Goal: Task Accomplishment & Management: Use online tool/utility

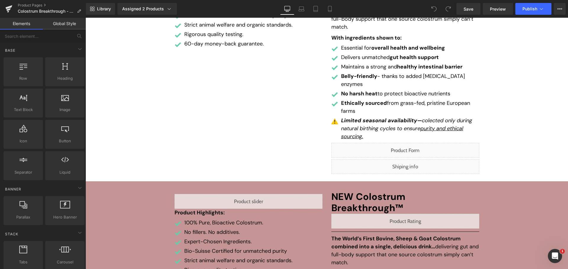
scroll to position [167, 0]
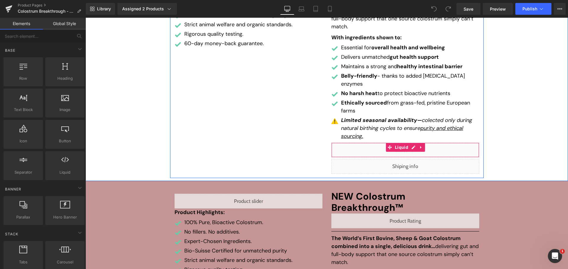
click at [409, 143] on div "Liquid" at bounding box center [405, 150] width 148 height 15
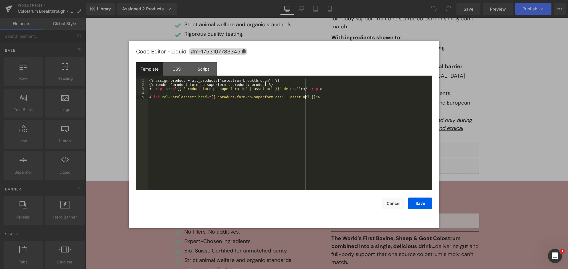
click at [333, 129] on div "{% assign product = all_products["colostrum-breakthrough"] %} {% render 'produc…" at bounding box center [290, 139] width 284 height 120
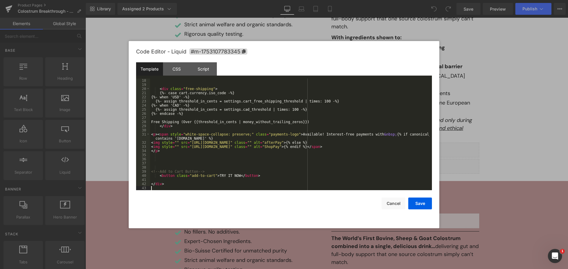
scroll to position [70, 0]
click at [176, 69] on div "CSS" at bounding box center [176, 68] width 27 height 13
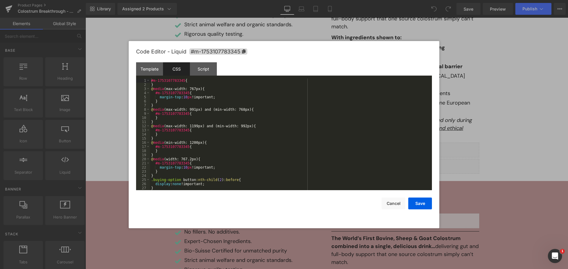
click at [276, 121] on div "#m-1753107783345 { } @ media (max-width: 767px) { #m-1753107783345 { margin-top…" at bounding box center [289, 139] width 279 height 120
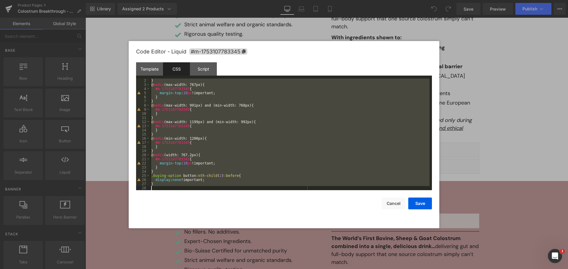
scroll to position [410, 0]
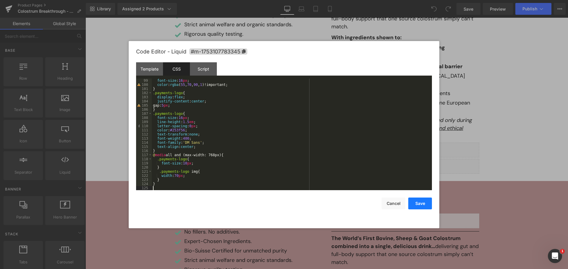
click at [419, 204] on button "Save" at bounding box center [420, 204] width 24 height 12
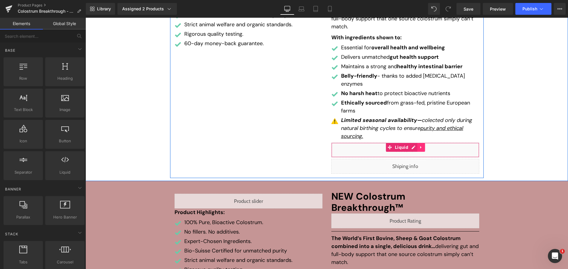
click at [419, 145] on icon at bounding box center [421, 147] width 4 height 4
click at [415, 145] on icon at bounding box center [417, 147] width 4 height 4
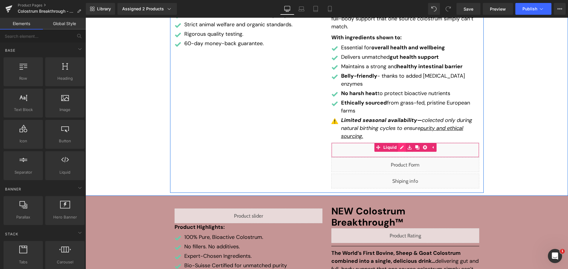
click at [398, 143] on div "Liquid" at bounding box center [405, 150] width 148 height 15
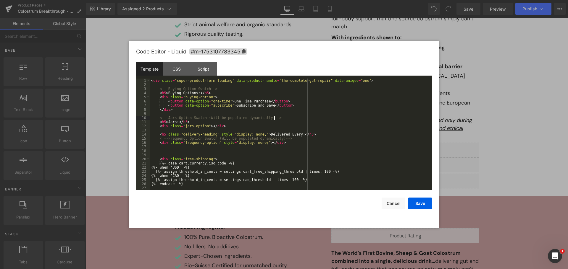
click at [334, 119] on div "< div class = "super-product-form loading" data-product-handle = "the-complete-…" at bounding box center [289, 139] width 279 height 120
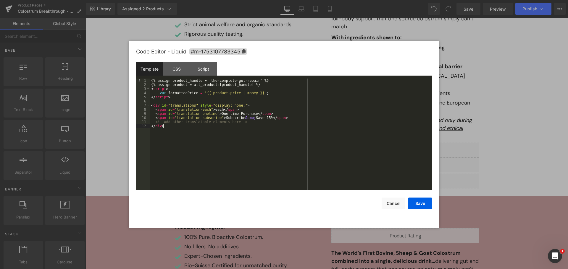
click at [335, 118] on div "{% assign product_handle = 'the-complete-gut-repair' %} {% assign product = all…" at bounding box center [291, 139] width 282 height 120
click at [173, 66] on div "CSS" at bounding box center [176, 68] width 27 height 13
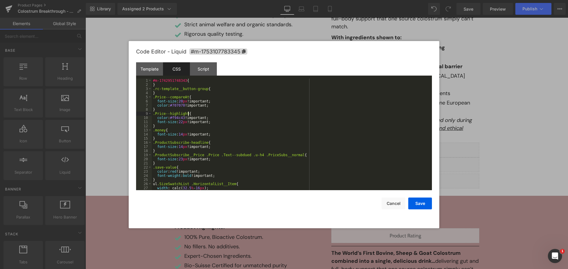
click at [295, 112] on div "#m-1742951748343 { } .rc-template__button-group { } .Price--compareAt { font-si…" at bounding box center [291, 139] width 278 height 120
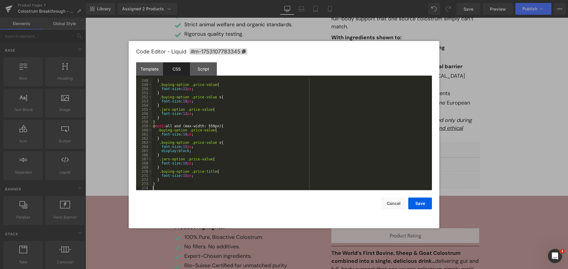
scroll to position [1022, 0]
drag, startPoint x: 295, startPoint y: 112, endPoint x: 286, endPoint y: 98, distance: 16.7
click at [295, 112] on div "} .buying-option .price-value { font-size : 22 px ; } .buying-option .price-val…" at bounding box center [291, 139] width 278 height 120
click at [209, 65] on div "Script" at bounding box center [203, 68] width 27 height 13
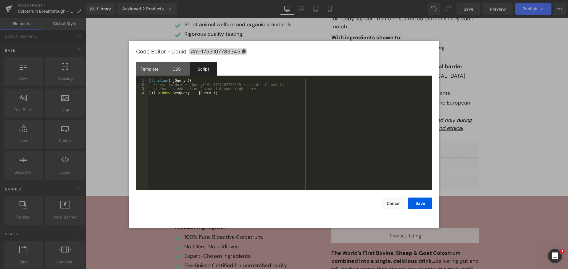
click at [254, 114] on div "( function ( jQuery ) { // var $module = jQuery('#m-1753107783345').children('.…" at bounding box center [290, 139] width 284 height 120
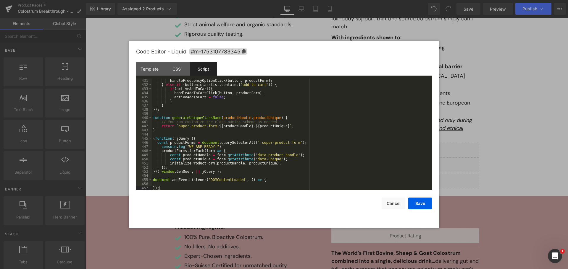
scroll to position [1805, 0]
click at [328, 109] on div "handleFrequencyOptionClick ( button , productForm ) ; } else if ( button . clas…" at bounding box center [291, 139] width 278 height 120
click at [417, 204] on button "Save" at bounding box center [420, 204] width 24 height 12
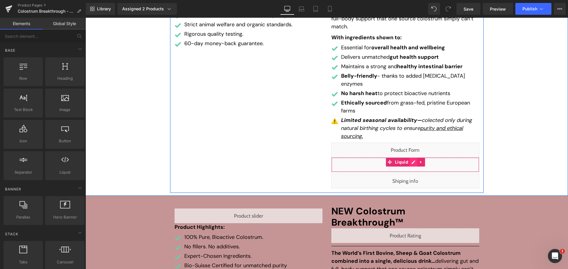
click at [410, 158] on div "Liquid" at bounding box center [405, 165] width 148 height 15
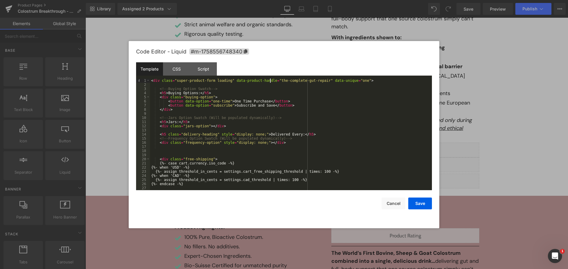
click at [270, 81] on div "< div class = "super-product-form loading" data-product-handle = "the-complete-…" at bounding box center [289, 139] width 279 height 120
click at [315, 80] on div "< div class = "super-product-form loading" data-product-handle = "the-complete-…" at bounding box center [289, 139] width 279 height 120
click at [424, 199] on button "Save" at bounding box center [420, 204] width 24 height 12
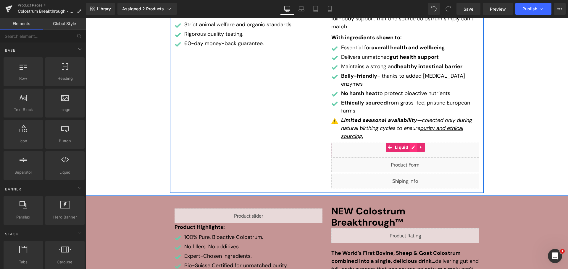
click at [411, 143] on div "Liquid" at bounding box center [405, 150] width 148 height 15
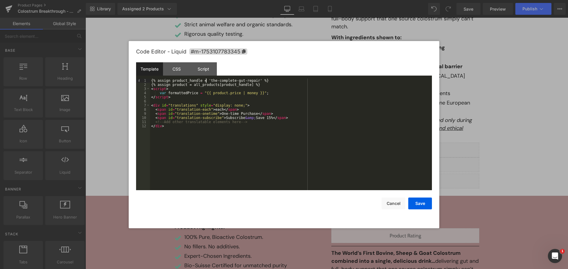
click at [206, 80] on div "{% assign product_handle = 'the-complete-gut-repair' %} {% assign product = all…" at bounding box center [291, 139] width 282 height 120
click at [251, 81] on div "{% assign product_handle = 'the-complete-gut-repair' %} {% assign product = all…" at bounding box center [291, 139] width 282 height 120
click at [297, 111] on div "{% assign product_handle = 'colostrum-breakthrough' %} {% assign product = all_…" at bounding box center [291, 139] width 282 height 120
click at [417, 208] on button "Save" at bounding box center [420, 204] width 24 height 12
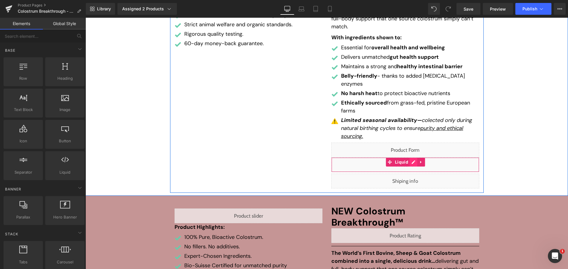
click at [411, 158] on div "Liquid" at bounding box center [405, 165] width 148 height 15
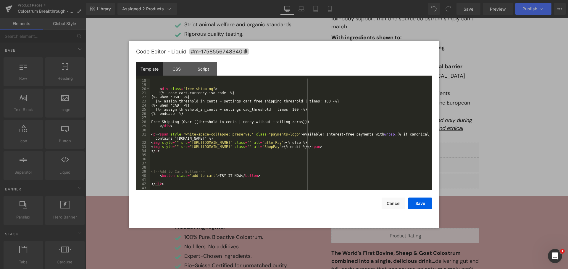
scroll to position [70, 0]
click at [424, 201] on button "Save" at bounding box center [420, 204] width 24 height 12
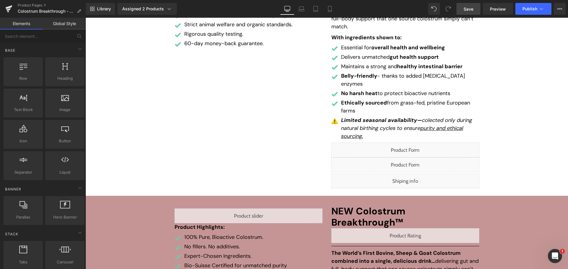
click at [470, 12] on link "Save" at bounding box center [468, 9] width 24 height 12
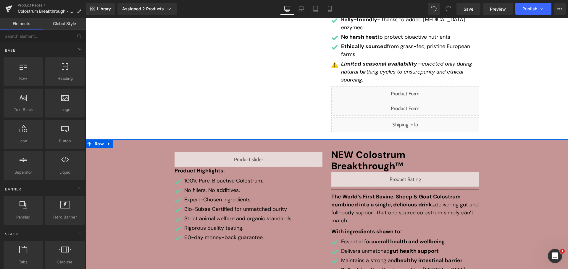
scroll to position [224, 0]
click at [521, 169] on div "Liquid Product Highlights: Text Block Image 100% Pure, Bioactive Colostrum. Tex…" at bounding box center [326, 261] width 482 height 224
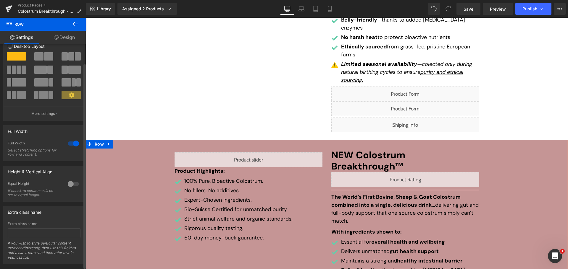
scroll to position [23, 0]
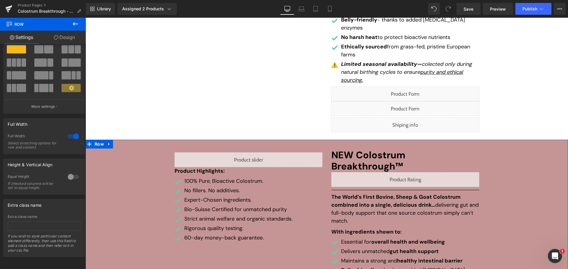
click at [63, 35] on link "Design" at bounding box center [64, 37] width 43 height 13
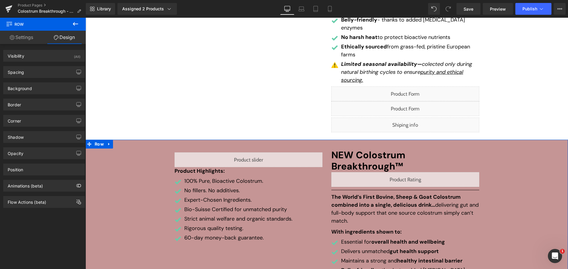
click at [30, 40] on link "Settings" at bounding box center [21, 37] width 43 height 13
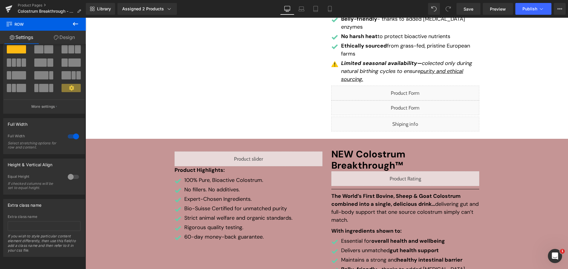
scroll to position [225, 0]
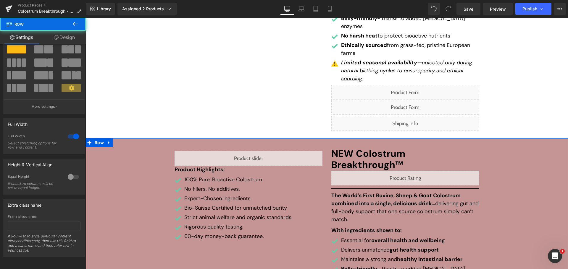
click at [135, 150] on div "Liquid Product Highlights: Text Block Image 100% Pure, Bioactive Colostrum. Tex…" at bounding box center [326, 259] width 482 height 224
click at [101, 139] on span "Row" at bounding box center [99, 143] width 12 height 9
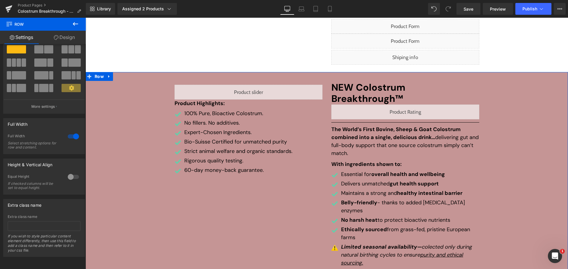
scroll to position [265, 0]
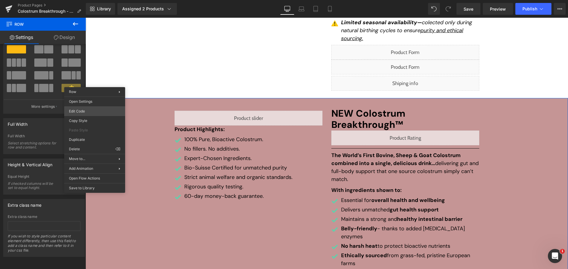
click at [98, 109] on body "Row You are previewing how the will restyle your page. You can not edit Element…" at bounding box center [284, 134] width 568 height 269
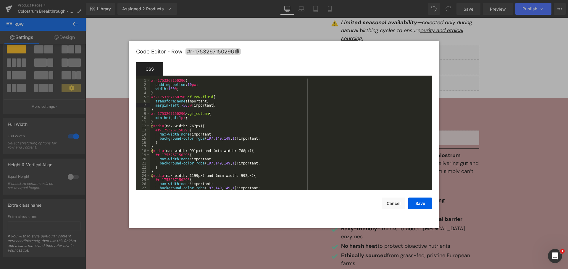
click at [239, 106] on div "#r-1753267150296 { padding-bottom : 10 px ; width : 100 % ; } #r-1753267150296 …" at bounding box center [289, 139] width 279 height 120
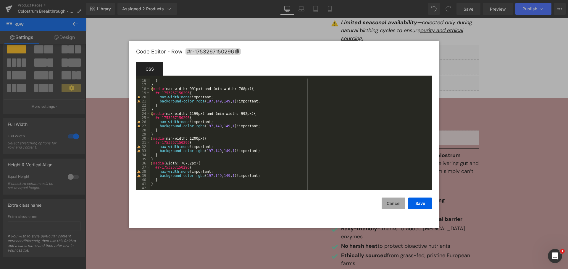
click at [396, 204] on button "Cancel" at bounding box center [393, 204] width 24 height 12
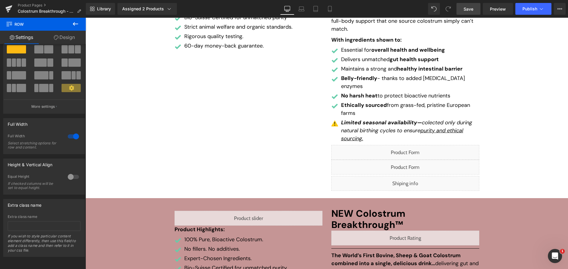
scroll to position [165, 0]
click at [529, 8] on span "Publish" at bounding box center [529, 9] width 15 height 5
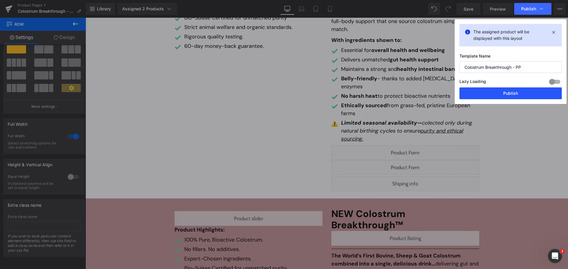
click at [515, 93] on button "Publish" at bounding box center [510, 94] width 102 height 12
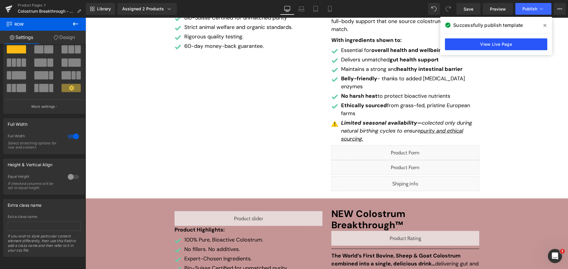
click at [493, 44] on link "View Live Page" at bounding box center [496, 44] width 102 height 12
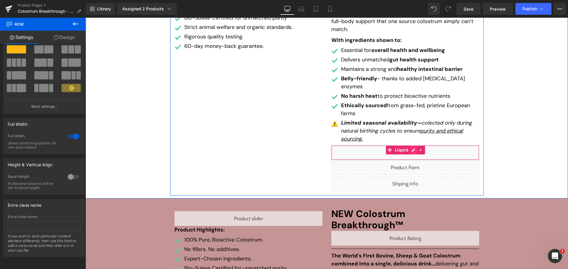
click at [412, 145] on div "Liquid" at bounding box center [405, 152] width 148 height 15
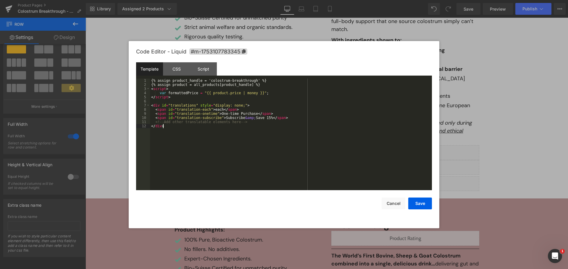
click at [318, 140] on div "{% assign product_handle = 'colostrum-breakthrough' %} {% assign product = all_…" at bounding box center [291, 139] width 282 height 120
click at [389, 206] on button "Cancel" at bounding box center [393, 204] width 24 height 12
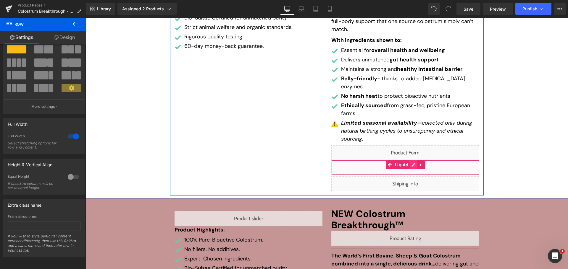
click at [412, 160] on div "Liquid" at bounding box center [405, 167] width 148 height 15
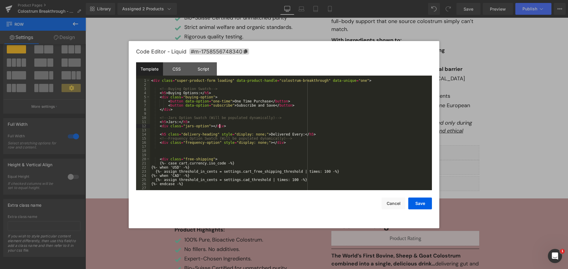
click at [321, 124] on div "< div class = "super-product-form loading" data-product-handle = "colostrum-bre…" at bounding box center [289, 139] width 279 height 120
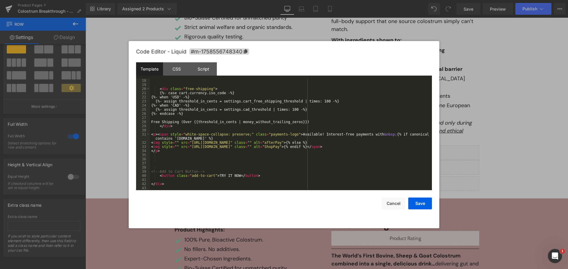
scroll to position [70, 0]
click at [316, 111] on div "< div class = "free-shipping" > {%- case cart.currency.iso_code -%} {%- when 'U…" at bounding box center [289, 139] width 279 height 120
click at [395, 204] on button "Cancel" at bounding box center [393, 204] width 24 height 12
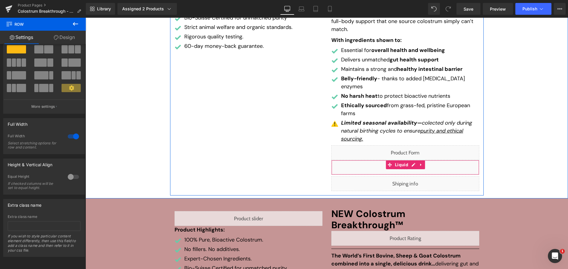
click at [412, 160] on div "Liquid" at bounding box center [405, 167] width 148 height 15
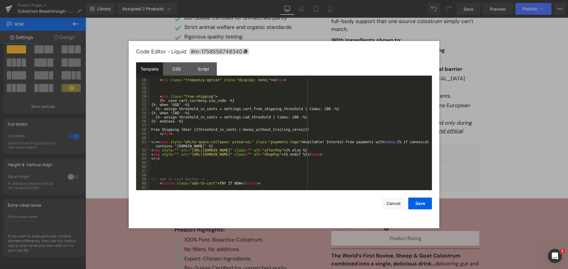
scroll to position [63, 0]
click at [163, 97] on div "< div class = "frequency-option" style = "display: none;" > </ div > < div clas…" at bounding box center [289, 138] width 279 height 120
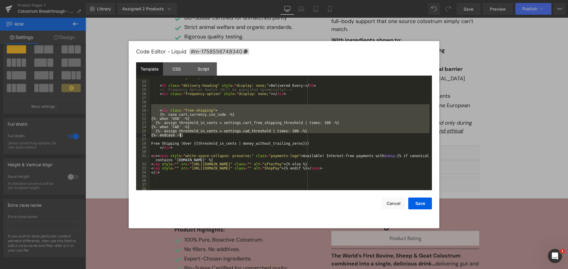
scroll to position [70, 0]
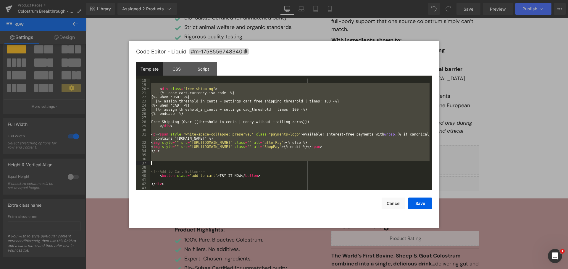
drag, startPoint x: 160, startPoint y: 110, endPoint x: 245, endPoint y: 162, distance: 99.6
click at [245, 162] on div "< div class = "free-shipping" > {%- case cart.currency.iso_code -%} {%- when 'U…" at bounding box center [289, 139] width 279 height 120
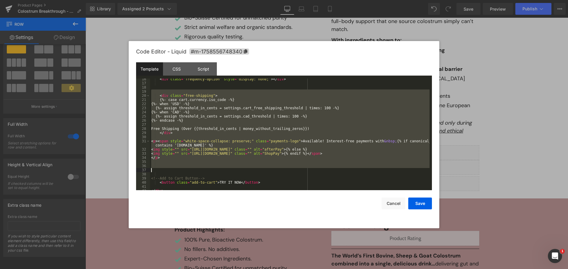
scroll to position [63, 0]
click at [263, 120] on div "< div class = "frequency-option" style = "display: none;" > </ div > < div clas…" at bounding box center [289, 135] width 279 height 112
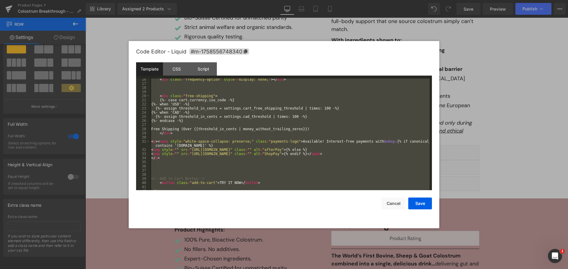
click at [332, 109] on div "< div class = "frequency-option" style = "display: none;" > </ div > < div clas…" at bounding box center [289, 135] width 279 height 112
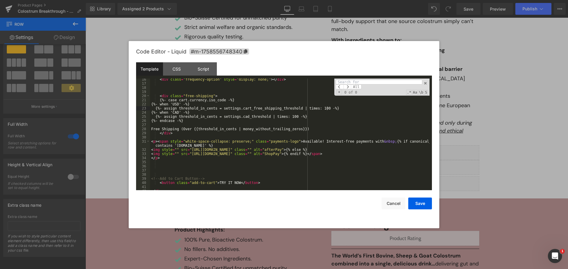
type input "Available! Interest-free payments with"
click at [421, 153] on div "< div class = "frequency-option" style = "display: none;" > </ div > < div clas…" at bounding box center [289, 137] width 279 height 120
click at [412, 154] on div "< div class = "frequency-option" style = "display: none;" > </ div > < div clas…" at bounding box center [289, 137] width 279 height 120
paste textarea
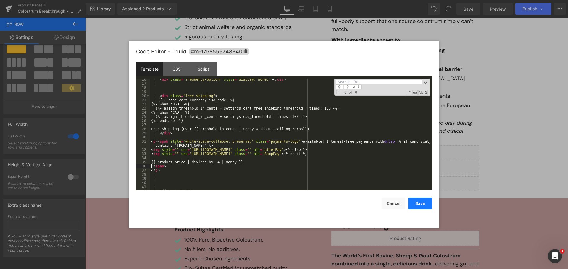
click at [420, 202] on button "Save" at bounding box center [420, 204] width 24 height 12
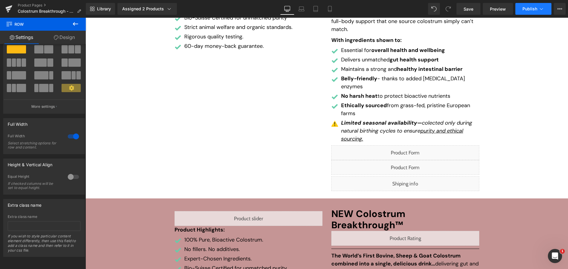
click at [524, 9] on span "Publish" at bounding box center [529, 9] width 15 height 5
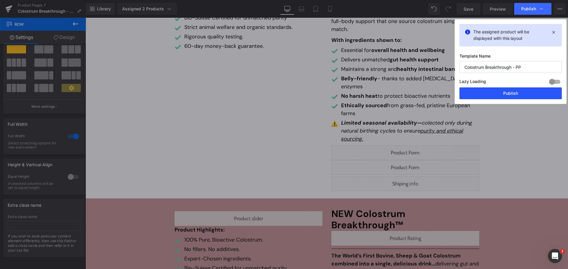
drag, startPoint x: 520, startPoint y: 91, endPoint x: 437, endPoint y: 72, distance: 85.0
click at [520, 91] on button "Publish" at bounding box center [510, 94] width 102 height 12
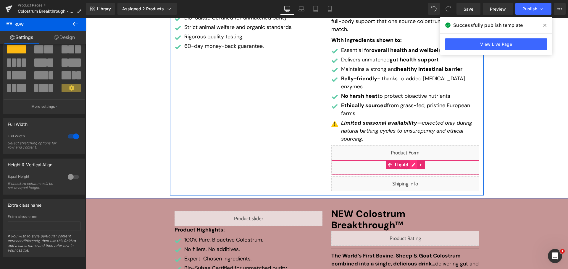
click at [411, 160] on div "Liquid" at bounding box center [405, 167] width 148 height 15
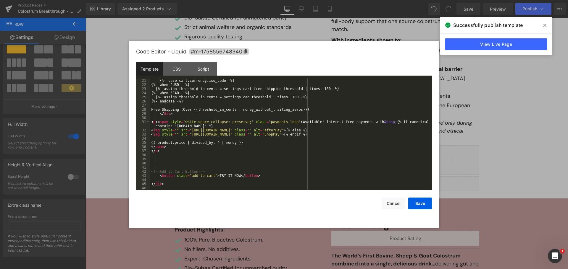
scroll to position [83, 0]
drag, startPoint x: 235, startPoint y: 143, endPoint x: 165, endPoint y: 146, distance: 70.7
click at [151, 141] on div "{%- case cart.currency.iso_code -%} {%- when 'USD' -%} {%- assign threshold_in_…" at bounding box center [289, 139] width 279 height 120
click at [278, 150] on div "{%- case cart.currency.iso_code -%} {%- when 'USD' -%} {%- assign threshold_in_…" at bounding box center [289, 139] width 279 height 120
click at [239, 123] on div "{%- case cart.currency.iso_code -%} {%- when 'USD' -%} {%- assign threshold_in_…" at bounding box center [289, 139] width 279 height 120
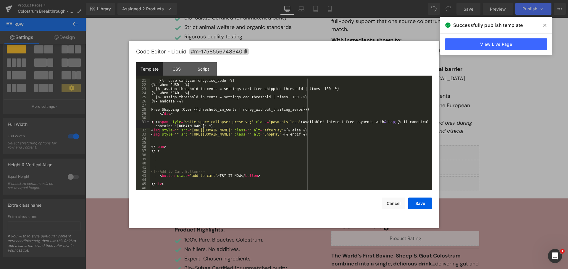
click at [374, 123] on div "{%- case cart.currency.iso_code -%} {%- when 'USD' -%} {%- assign threshold_in_…" at bounding box center [289, 139] width 279 height 120
click at [376, 122] on div "{%- case cart.currency.iso_code -%} {%- when 'USD' -%} {%- assign threshold_in_…" at bounding box center [289, 139] width 279 height 120
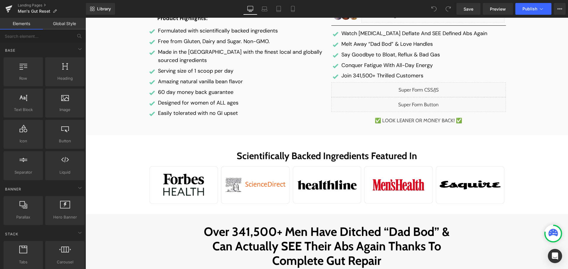
scroll to position [140, 0]
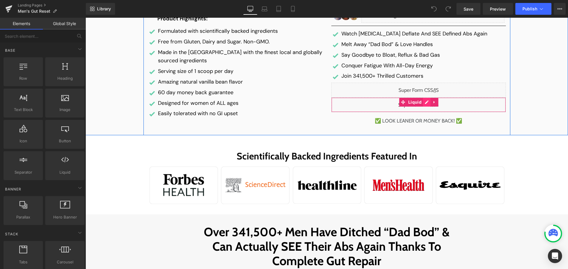
click at [422, 105] on div "Liquid" at bounding box center [418, 105] width 174 height 15
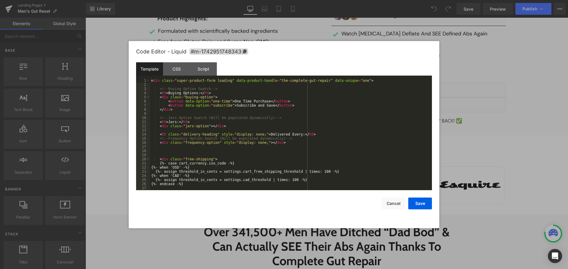
click at [315, 126] on div "< div class = "super-product-form loading" data-product-handle = "the-complete-…" at bounding box center [289, 139] width 279 height 120
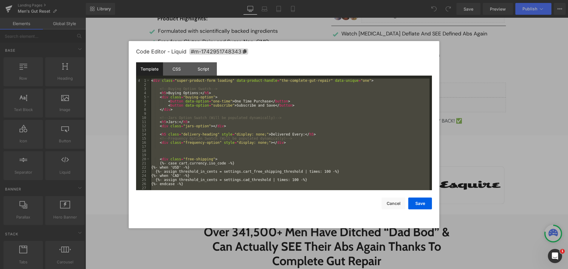
scroll to position [0, 0]
click at [347, 158] on div "< div class = "super-product-form loading" data-product-handle = "the-complete-…" at bounding box center [289, 135] width 279 height 112
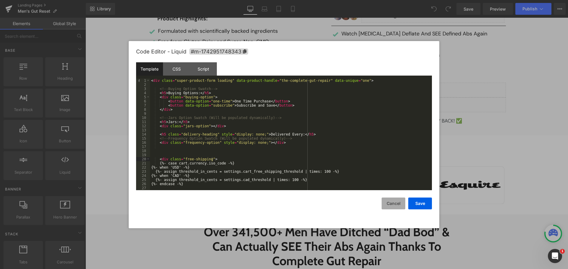
click at [396, 201] on button "Cancel" at bounding box center [393, 204] width 24 height 12
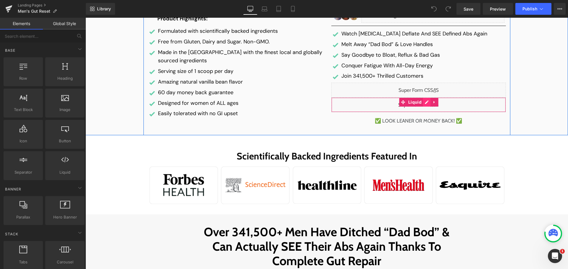
click at [426, 102] on div "Liquid" at bounding box center [418, 105] width 174 height 15
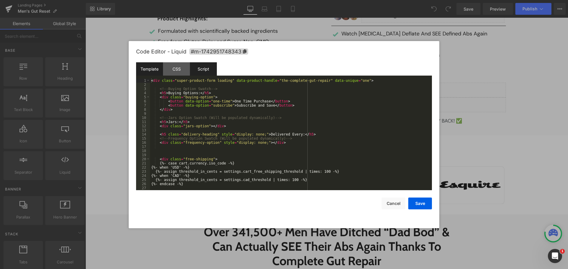
drag, startPoint x: 175, startPoint y: 69, endPoint x: 197, endPoint y: 69, distance: 21.9
click at [177, 69] on div "CSS" at bounding box center [176, 68] width 27 height 13
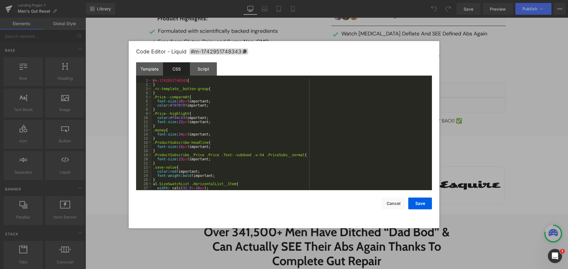
click at [264, 122] on div "#m-1742951748343 { } .rc-template__button-group { } .Price--compareAt { font-si…" at bounding box center [291, 139] width 278 height 120
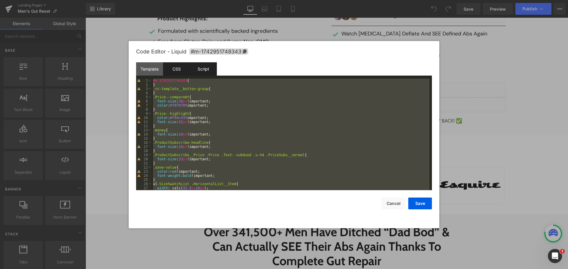
click at [195, 63] on div "Script" at bounding box center [203, 68] width 27 height 13
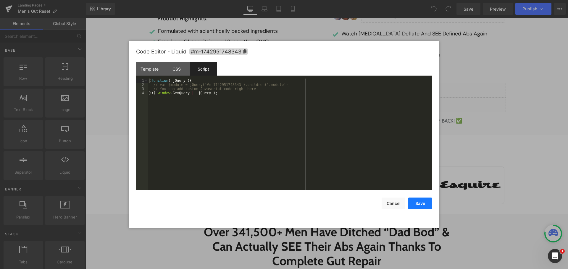
click at [425, 201] on button "Save" at bounding box center [420, 204] width 24 height 12
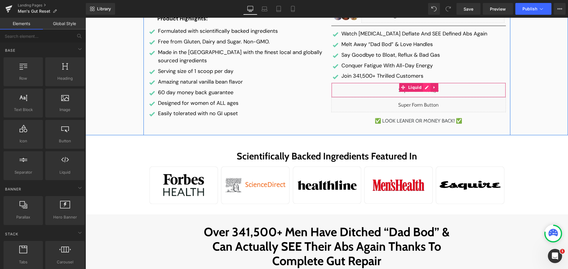
click at [425, 89] on div "Liquid" at bounding box center [418, 90] width 174 height 15
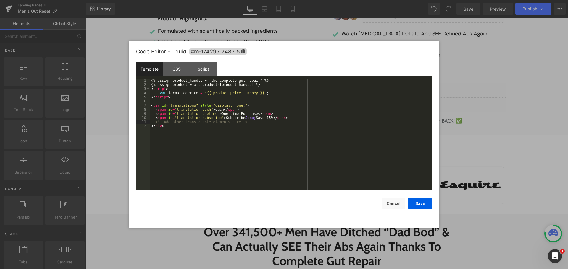
click at [321, 123] on div "{% assign product_handle = 'the-complete-gut-repair' %} {% assign product = all…" at bounding box center [291, 139] width 282 height 120
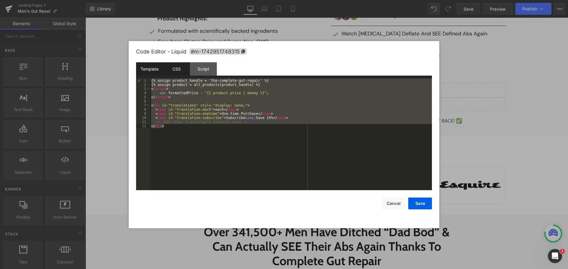
click at [179, 64] on div "CSS" at bounding box center [176, 68] width 27 height 13
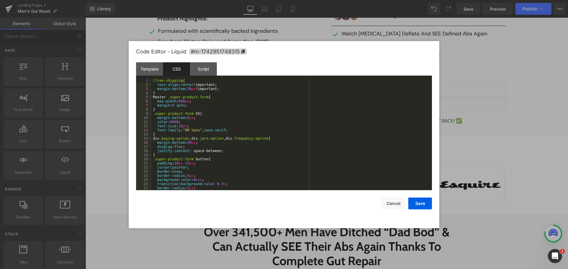
click at [268, 109] on div ".free-shipping { text-align : center !important; margin-bottom : 20 px !importa…" at bounding box center [291, 139] width 278 height 120
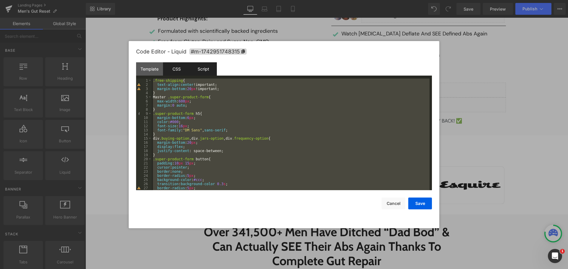
click at [206, 67] on div "Script" at bounding box center [203, 68] width 27 height 13
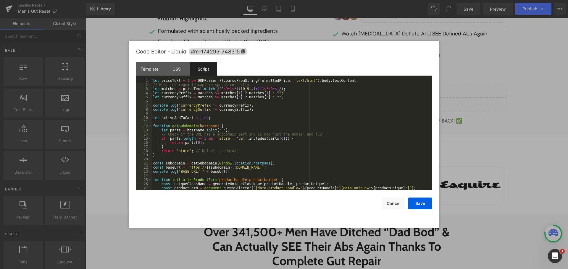
click at [238, 105] on div "let priceText = ( new DOMParser ( )) . parseFromString ( formattedPrice , 'text…" at bounding box center [291, 139] width 278 height 120
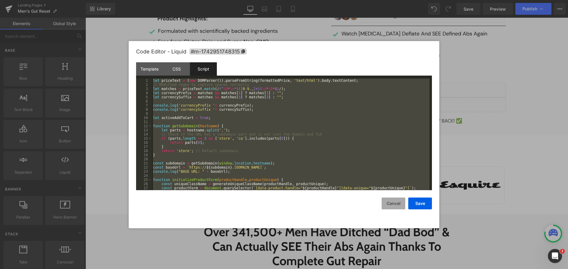
click at [397, 200] on button "Cancel" at bounding box center [393, 204] width 24 height 12
